Goal: Information Seeking & Learning: Learn about a topic

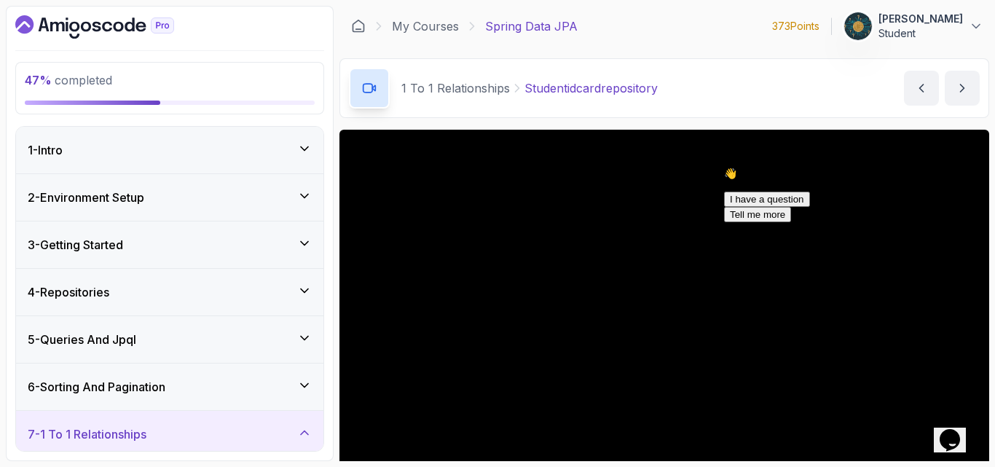
click at [52, 425] on div "7 - 1 To 1 Relationships" at bounding box center [169, 434] width 307 height 47
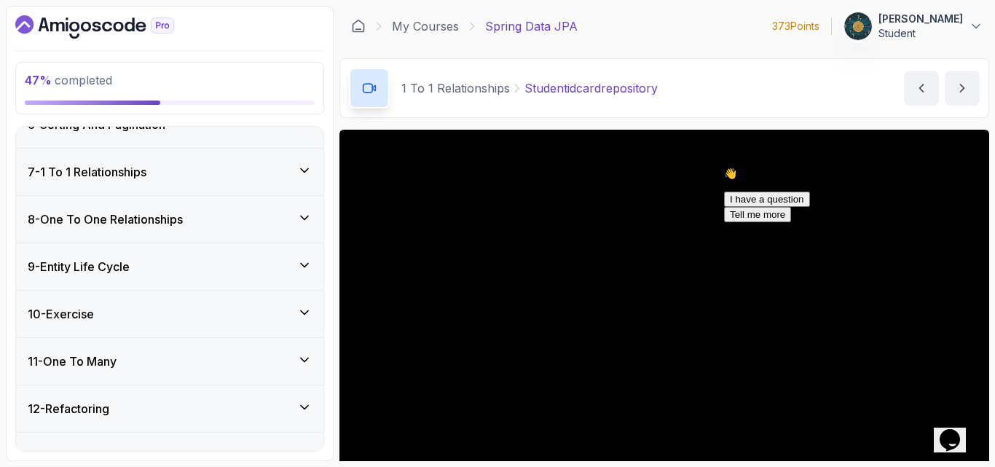
scroll to position [291, 0]
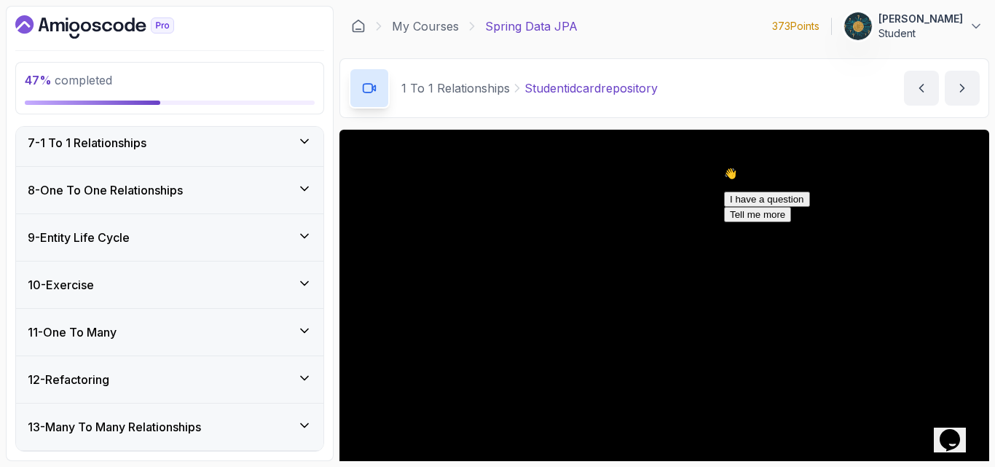
click at [169, 247] on div "9 - Entity Life Cycle" at bounding box center [169, 237] width 307 height 47
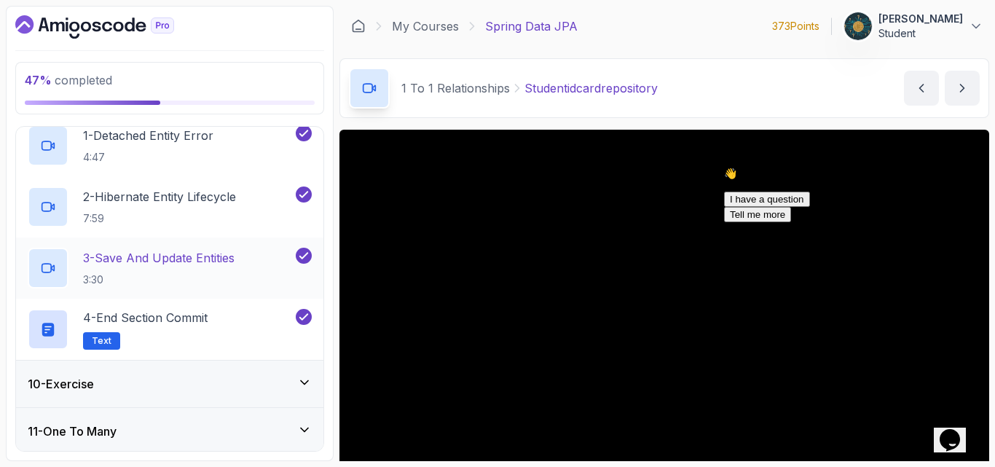
scroll to position [495, 0]
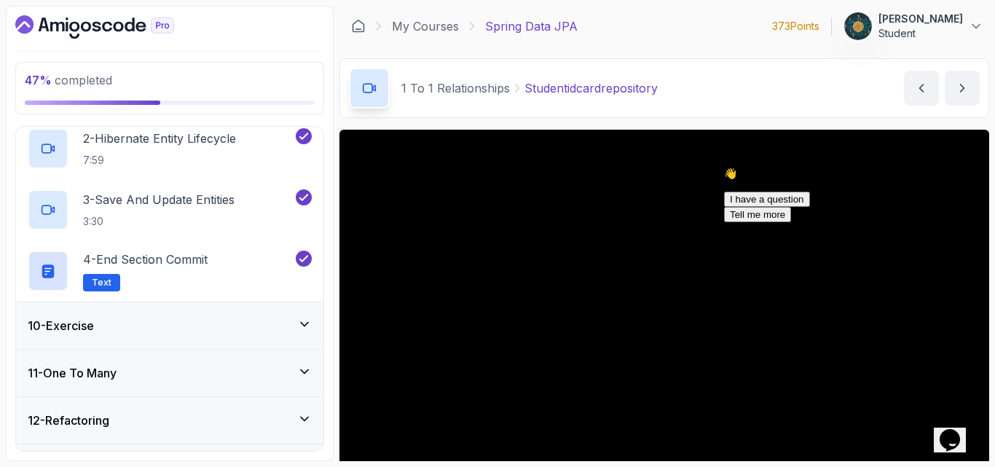
click at [115, 310] on div "10 - Exercise" at bounding box center [169, 325] width 307 height 47
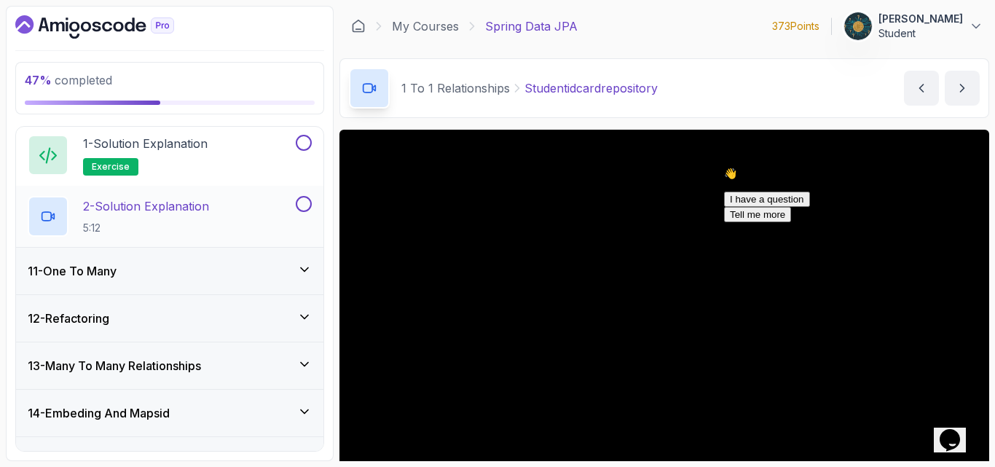
scroll to position [446, 0]
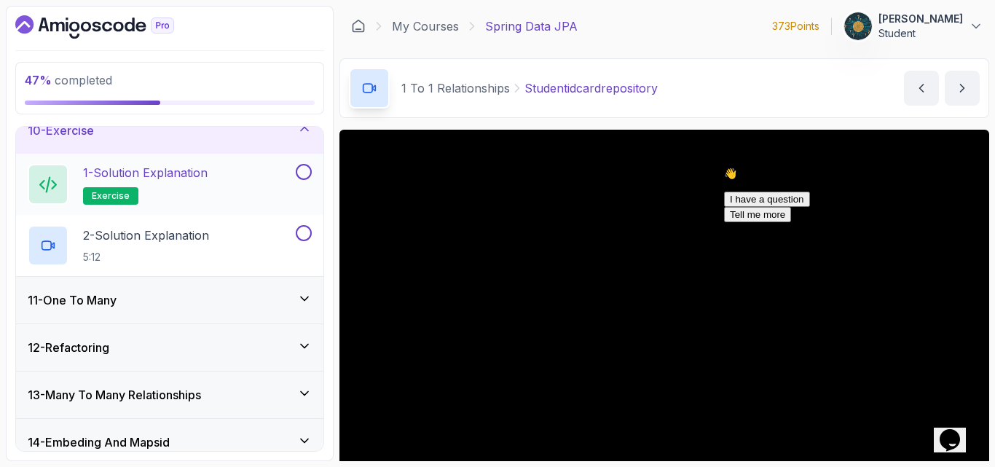
click at [220, 197] on div "1 - Solution Explanation exercise" at bounding box center [160, 184] width 265 height 41
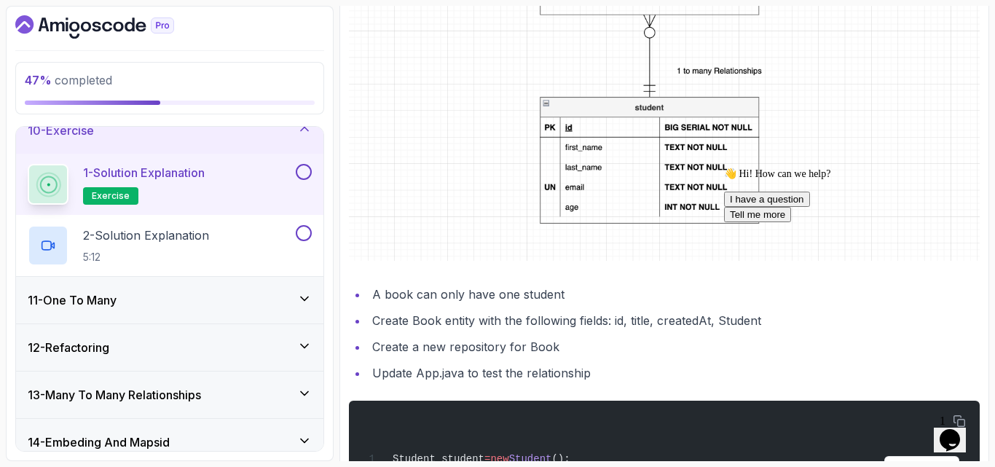
scroll to position [679, 0]
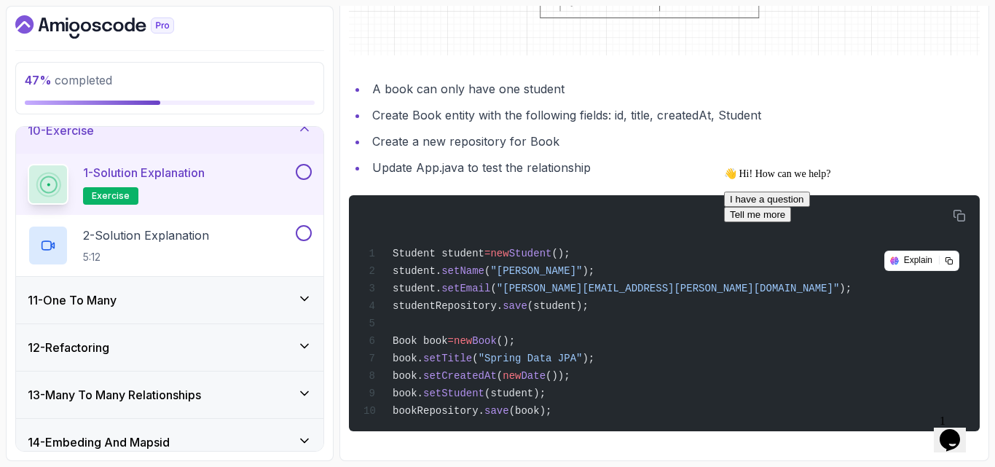
click at [956, 211] on div "👋 Hi! How can we help? I have a question Tell me more" at bounding box center [855, 195] width 262 height 55
click at [962, 208] on div "👋 Hi! How can we help? I have a question Tell me more" at bounding box center [855, 195] width 262 height 55
click at [960, 204] on div "👋 Hi! How can we help? I have a question Tell me more" at bounding box center [855, 195] width 262 height 55
click at [724, 168] on icon "Chat attention grabber" at bounding box center [724, 168] width 0 height 0
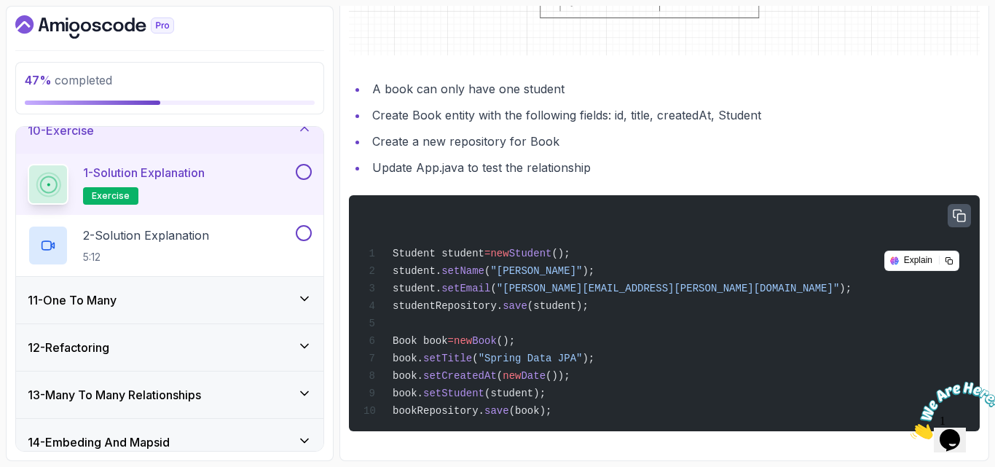
click at [962, 210] on icon "button" at bounding box center [960, 216] width 12 height 12
